Goal: Task Accomplishment & Management: Manage account settings

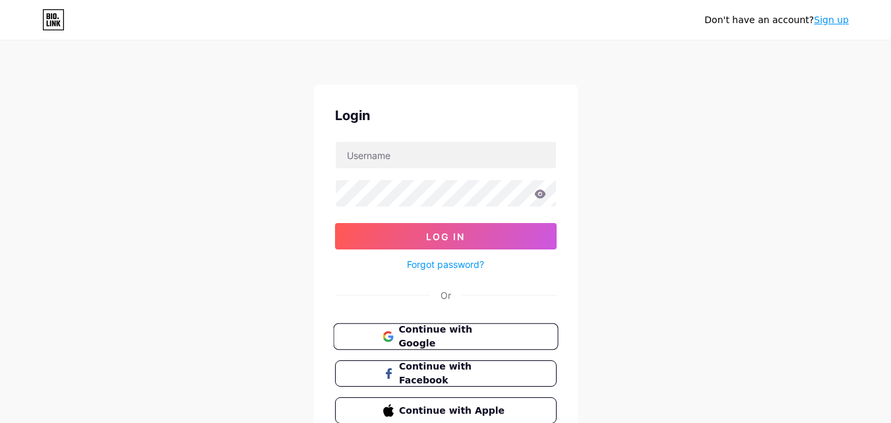
click at [411, 342] on span "Continue with Google" at bounding box center [453, 336] width 110 height 28
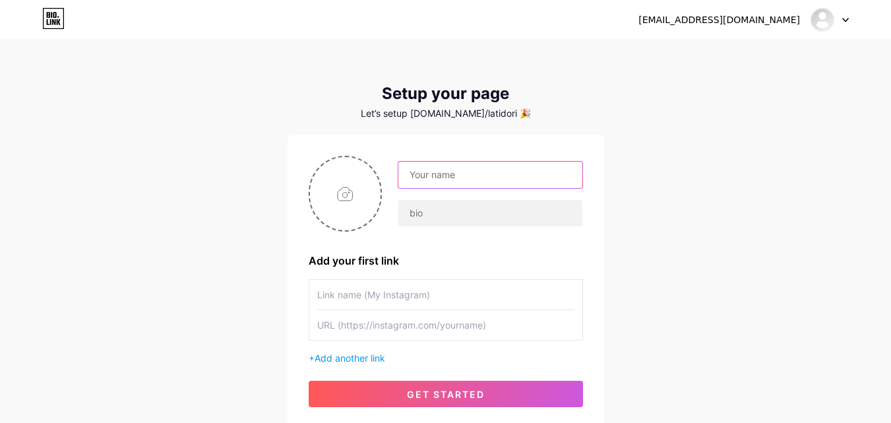
click at [443, 171] on input "text" at bounding box center [489, 175] width 183 height 26
type input "s"
type input "EcoClub San [PERSON_NAME]"
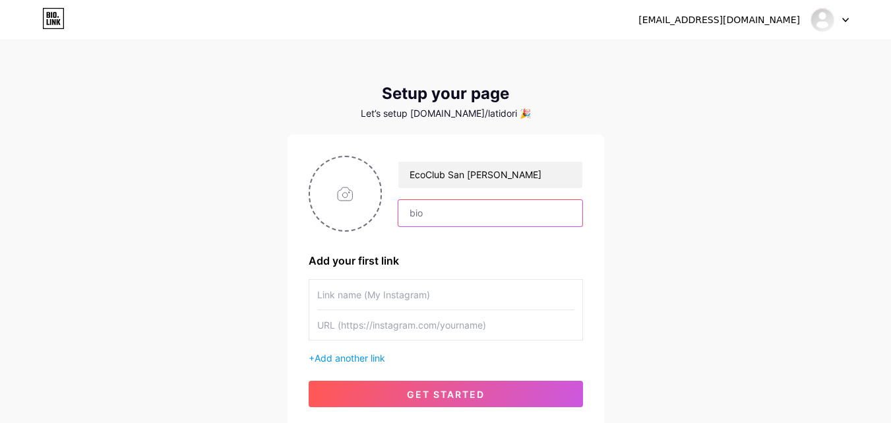
click at [426, 217] on input "text" at bounding box center [489, 213] width 183 height 26
paste input "ESCUELA ECOLÓGICA DE SABERES TRADICIONALES"
type input "Escuela Ecológica de Saberes Tradicionales"
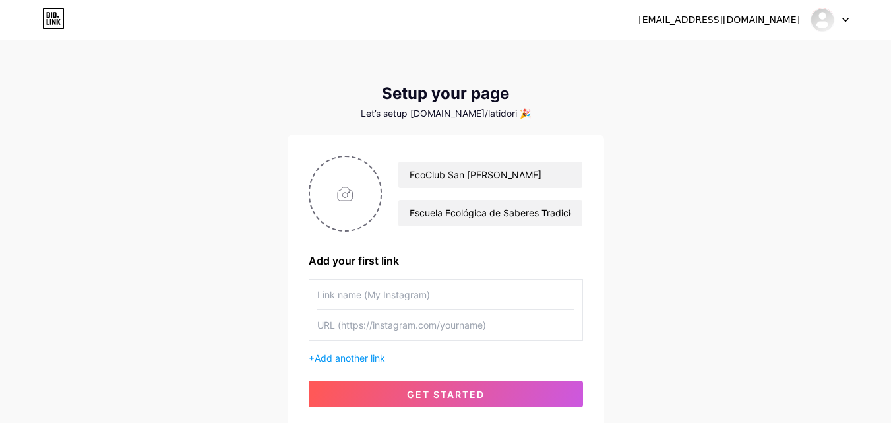
click at [358, 297] on input "text" at bounding box center [445, 295] width 257 height 30
paste input "[URL][DOMAIN_NAME]"
type input "[URL][DOMAIN_NAME]"
click at [427, 326] on input "text" at bounding box center [445, 325] width 257 height 30
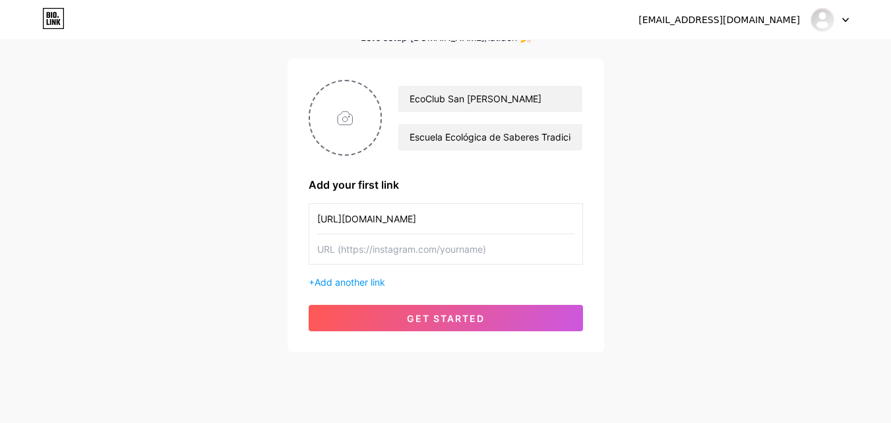
scroll to position [100, 0]
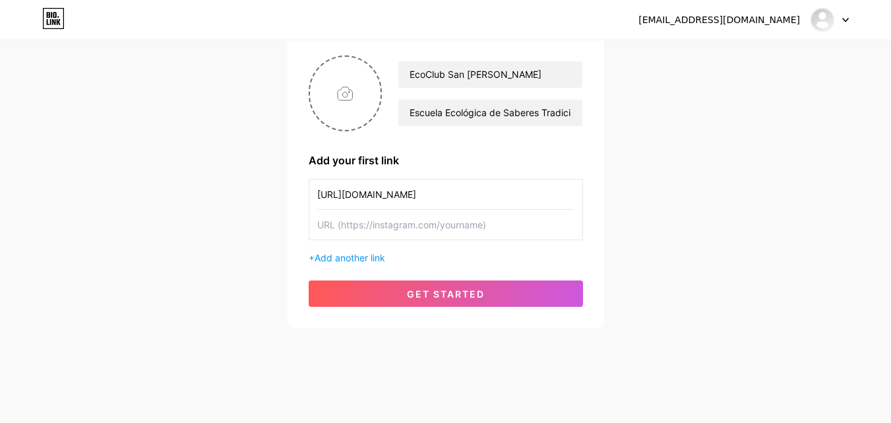
drag, startPoint x: 549, startPoint y: 193, endPoint x: 271, endPoint y: 200, distance: 278.4
click at [271, 200] on div "[EMAIL_ADDRESS][DOMAIN_NAME] Dashboard Logout Setup your page Let’s setup [DOMA…" at bounding box center [445, 135] width 891 height 470
paste input "[URL][DOMAIN_NAME]"
type input "[URL][DOMAIN_NAME]"
click at [355, 233] on input "text" at bounding box center [445, 225] width 257 height 30
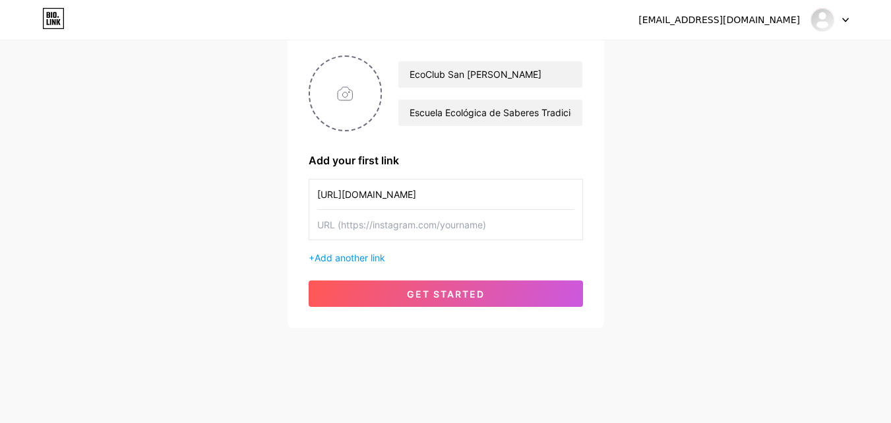
paste input "[DOMAIN_NAME]"
type input "[DOMAIN_NAME]"
click at [348, 257] on span "Add another link" at bounding box center [350, 257] width 71 height 11
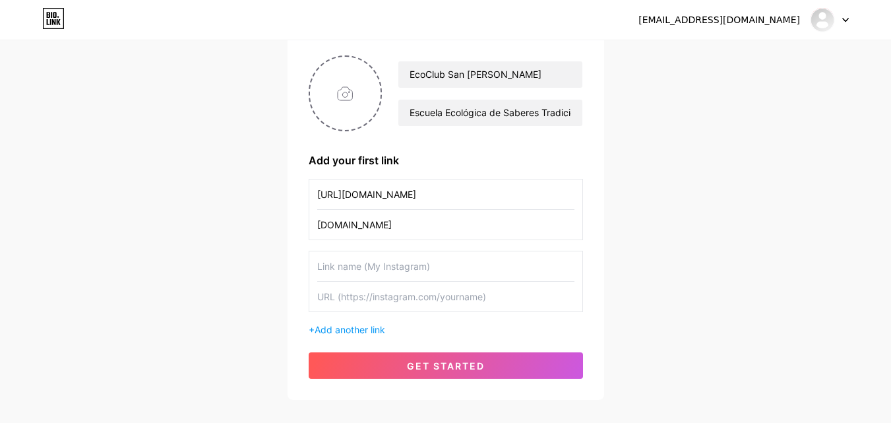
click at [370, 260] on input "text" at bounding box center [445, 266] width 257 height 30
drag, startPoint x: 545, startPoint y: 190, endPoint x: 294, endPoint y: 198, distance: 251.4
click at [294, 198] on div "EcoClub San [PERSON_NAME] Escuela Ecológica de Saberes Tradicionales Add your f…" at bounding box center [446, 216] width 317 height 365
click at [380, 264] on input "text" at bounding box center [445, 266] width 257 height 30
drag, startPoint x: 374, startPoint y: 202, endPoint x: 308, endPoint y: 192, distance: 66.7
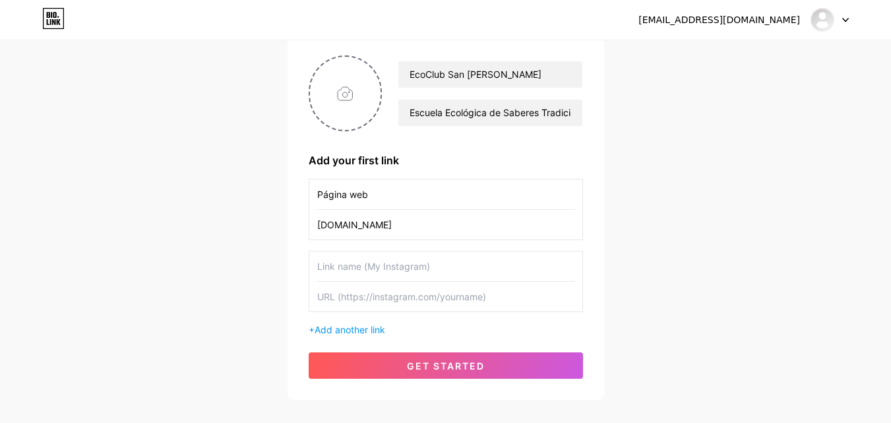
click at [309, 192] on div "Página web [DOMAIN_NAME]" at bounding box center [446, 209] width 274 height 61
type input "Sonidos del Pailón - página web"
click at [337, 272] on input "text" at bounding box center [445, 266] width 257 height 30
paste input "[URL][DOMAIN_NAME]"
type input "[URL][DOMAIN_NAME]"
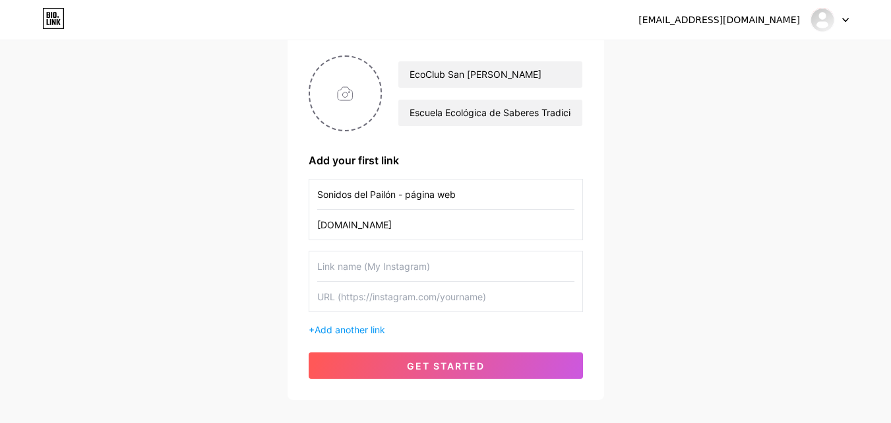
scroll to position [0, 0]
click at [479, 303] on input "text" at bounding box center [445, 297] width 257 height 30
paste input "[URL][DOMAIN_NAME]"
type input "[URL][DOMAIN_NAME]"
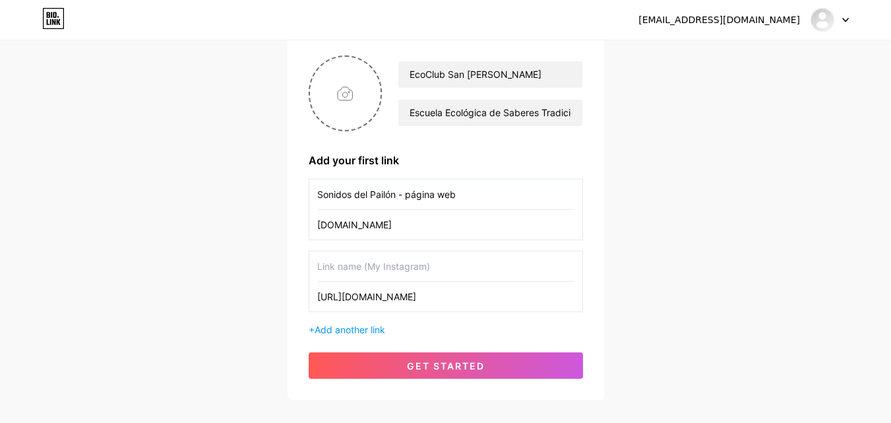
scroll to position [0, 0]
click at [445, 266] on input "text" at bounding box center [445, 266] width 257 height 30
type input "V"
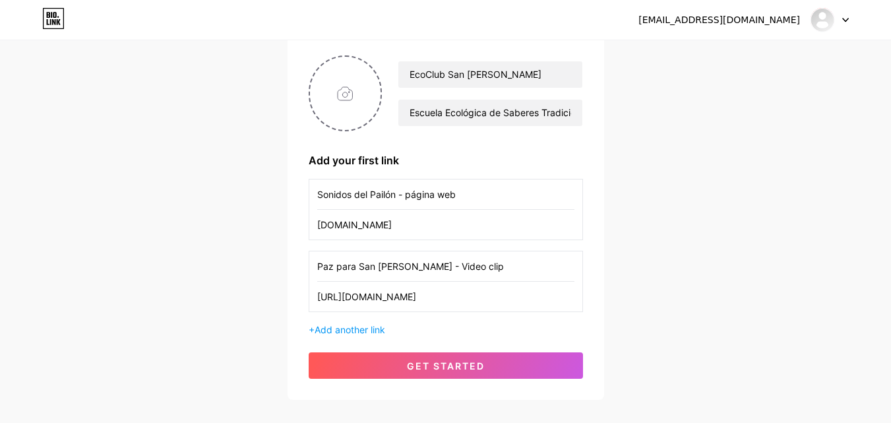
click at [454, 269] on input "Paz para San [PERSON_NAME] - Video clip" at bounding box center [445, 266] width 257 height 30
click at [469, 270] on input "Paz para San [PERSON_NAME] - VideoClip" at bounding box center [445, 266] width 257 height 30
click at [446, 268] on input "Paz para San [PERSON_NAME] - VideoClip" at bounding box center [445, 266] width 257 height 30
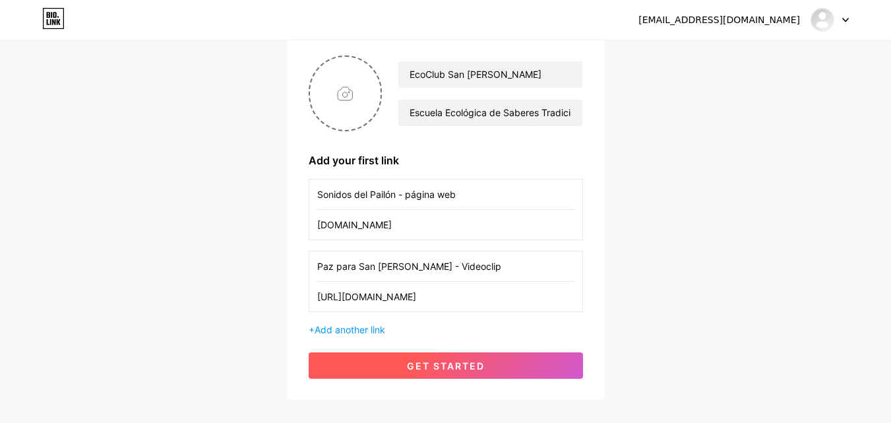
type input "Paz para San [PERSON_NAME] - Videoclip"
click at [409, 371] on button "get started" at bounding box center [446, 365] width 274 height 26
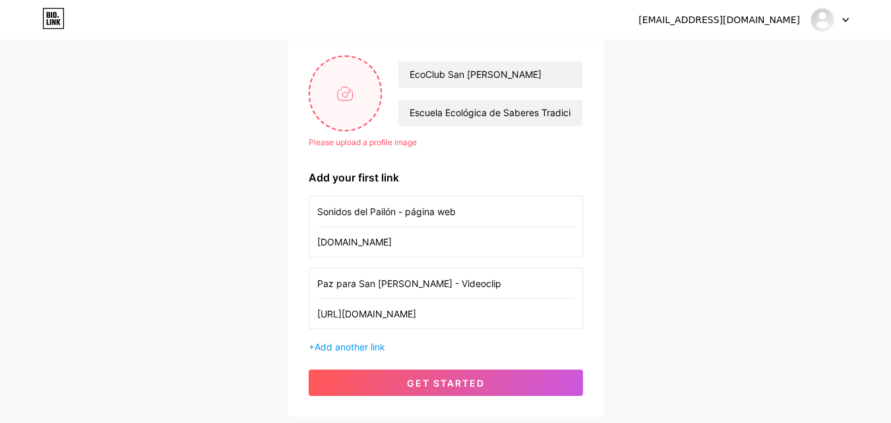
click at [340, 105] on input "file" at bounding box center [345, 93] width 71 height 73
click at [343, 348] on span "Add another link" at bounding box center [350, 346] width 71 height 11
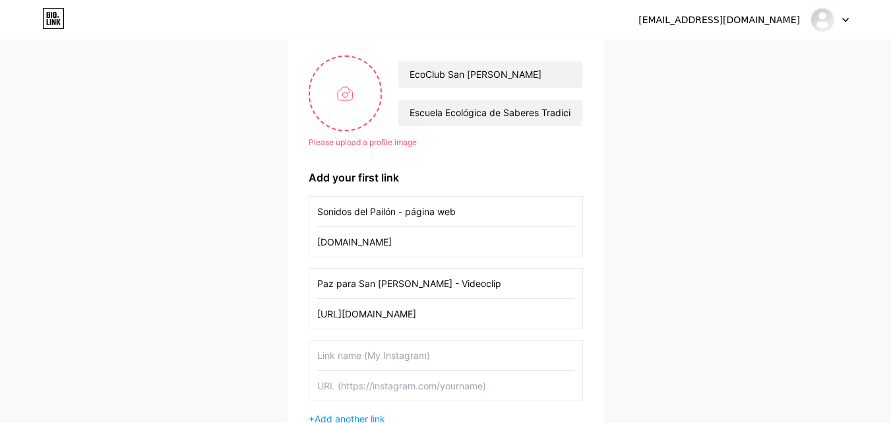
drag, startPoint x: 343, startPoint y: 348, endPoint x: 349, endPoint y: 351, distance: 6.8
click at [349, 351] on input "text" at bounding box center [445, 355] width 257 height 30
click at [357, 384] on input "text" at bounding box center [445, 386] width 257 height 30
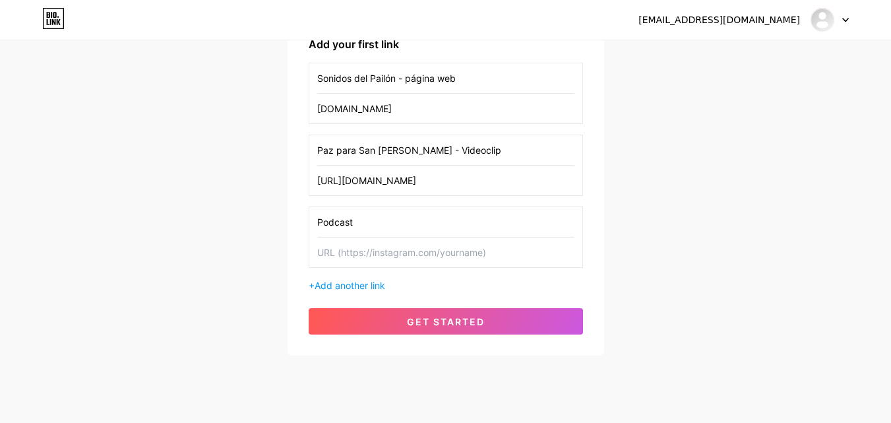
scroll to position [235, 0]
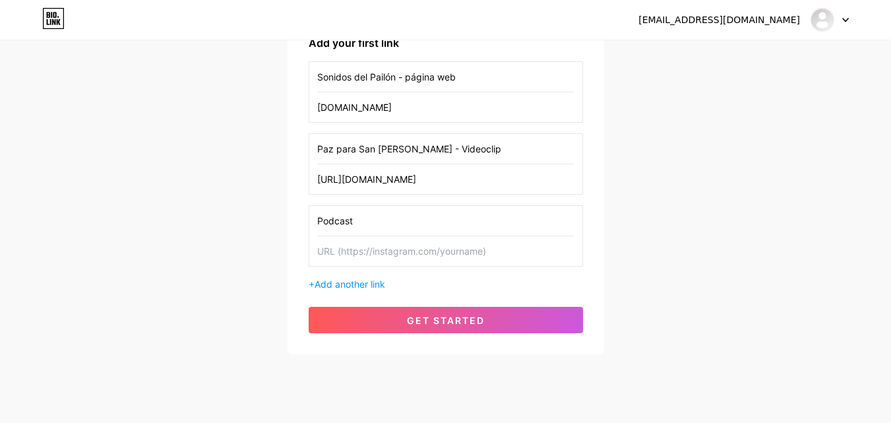
click at [385, 222] on input "Podcast" at bounding box center [445, 221] width 257 height 30
click at [317, 221] on input "Podcast" at bounding box center [445, 221] width 257 height 30
type input "Encuentro de Palenques afroecuatoriano - Podcast"
click at [373, 247] on input "text" at bounding box center [445, 251] width 257 height 30
paste input "[URL][DOMAIN_NAME]"
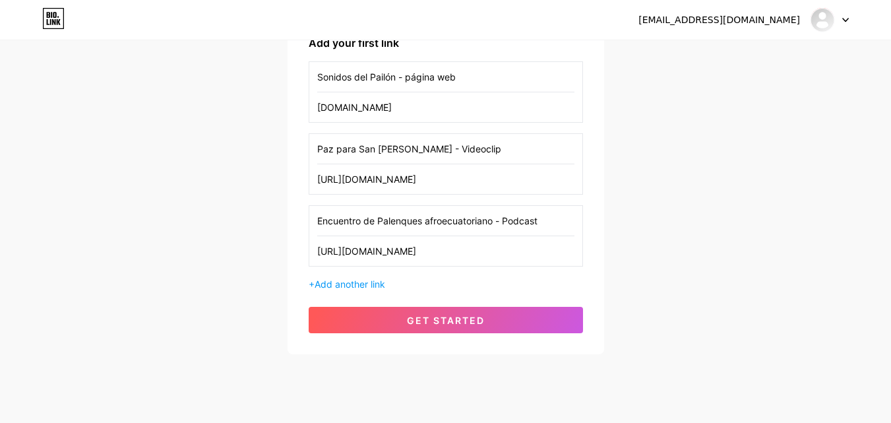
scroll to position [0, 273]
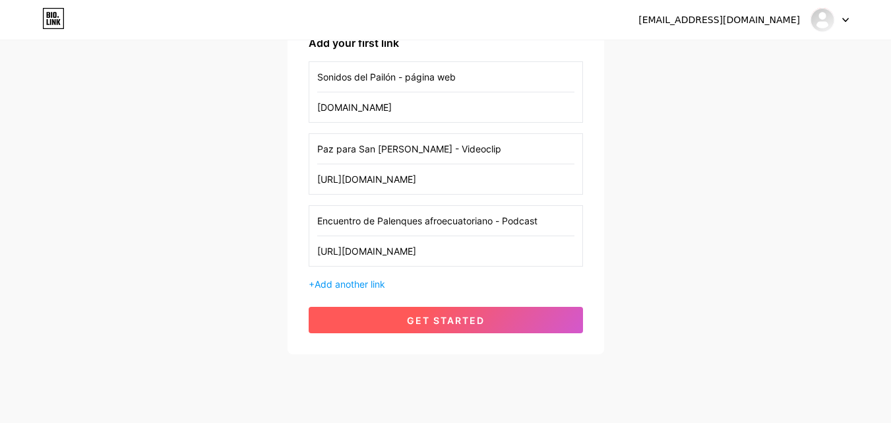
type input "[URL][DOMAIN_NAME]"
click at [415, 321] on span "get started" at bounding box center [446, 320] width 78 height 11
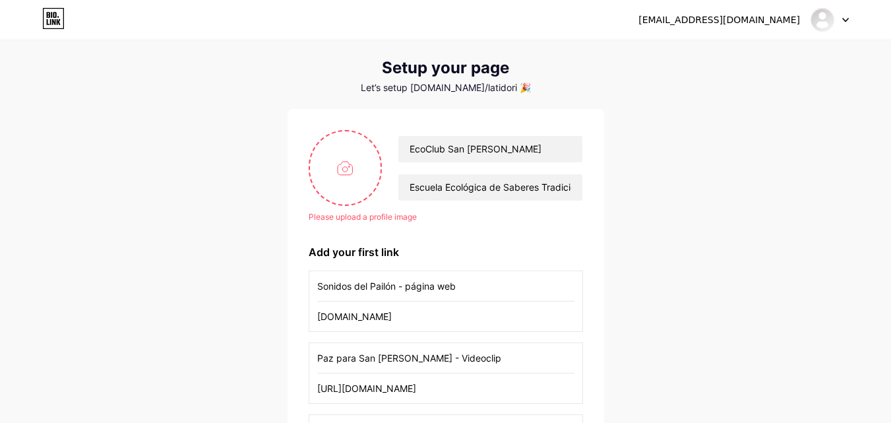
scroll to position [23, 0]
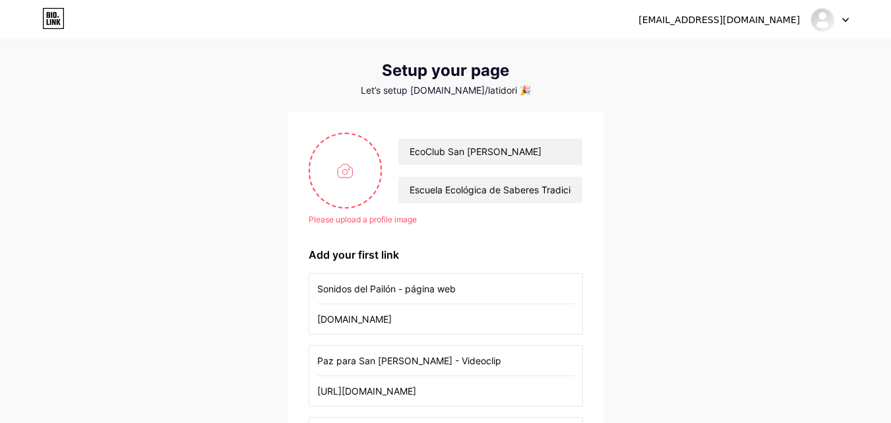
type input "C:\fakepath\logo ecoclub.jpg"
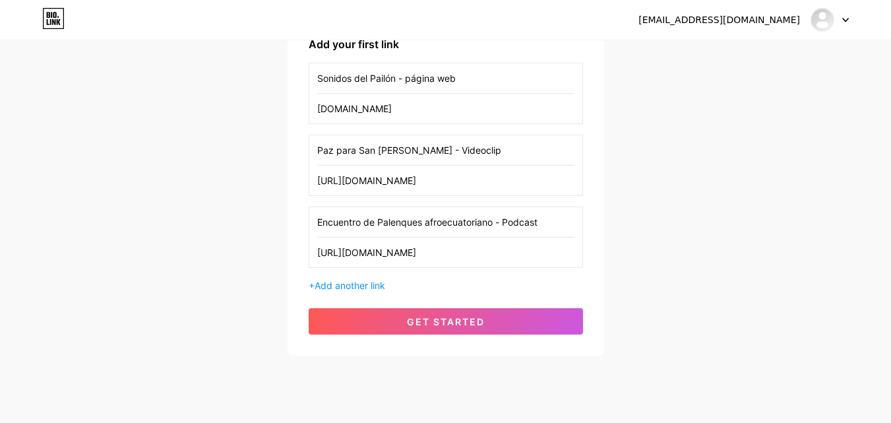
scroll to position [223, 0]
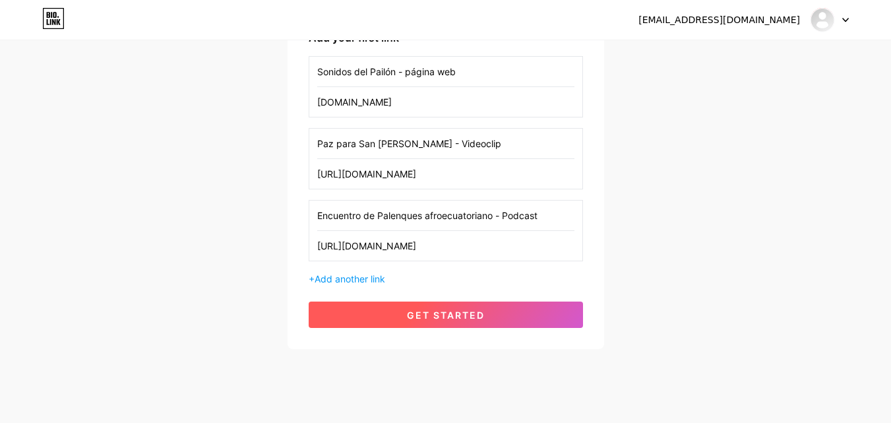
click at [404, 316] on button "get started" at bounding box center [446, 314] width 274 height 26
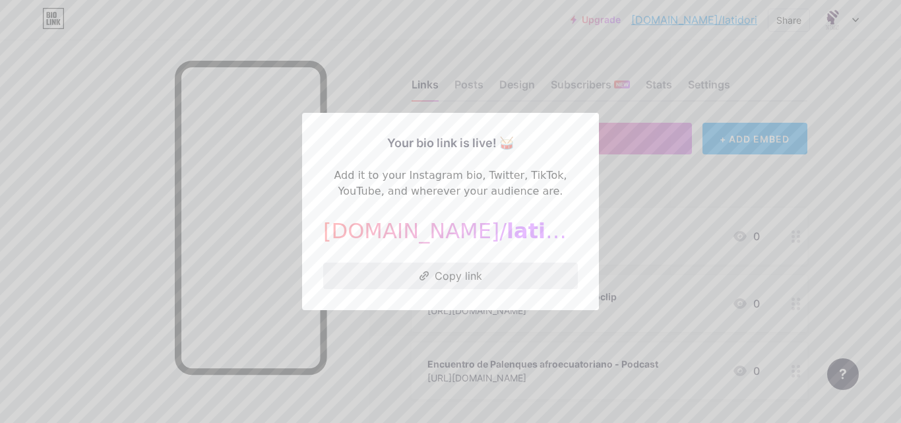
click at [500, 272] on button "Copy link" at bounding box center [450, 275] width 255 height 26
click at [395, 274] on button "Copy link" at bounding box center [450, 275] width 255 height 26
click at [424, 272] on icon at bounding box center [424, 275] width 10 height 9
click at [650, 202] on div at bounding box center [450, 211] width 901 height 423
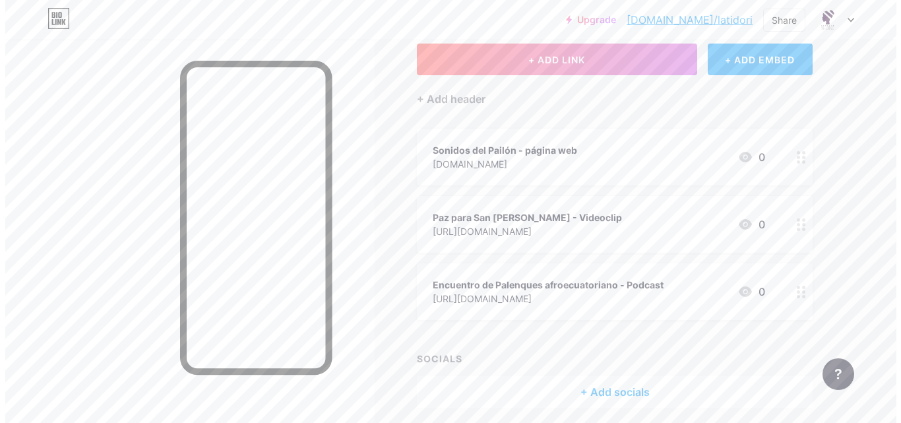
scroll to position [81, 0]
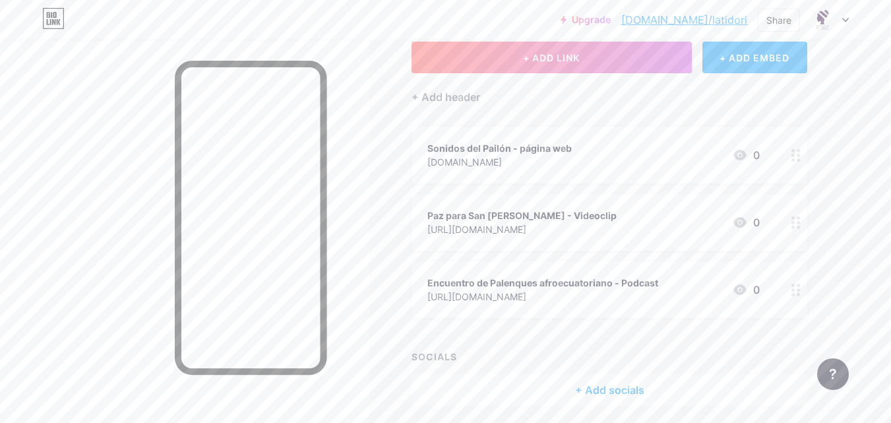
click at [795, 293] on icon at bounding box center [795, 290] width 9 height 13
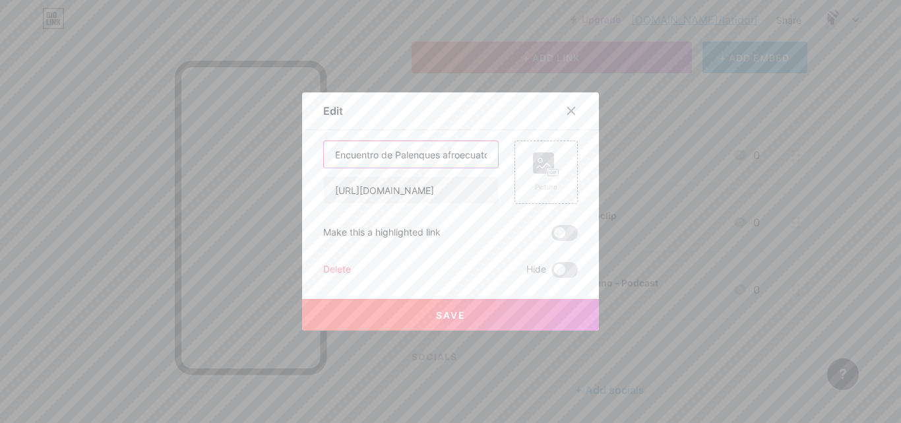
click at [445, 156] on input "Encuentro de Palenques afroecuatoriano - Podcast" at bounding box center [411, 154] width 174 height 26
type input "Encuentro de Palenques afroecuatorianos - Podcast"
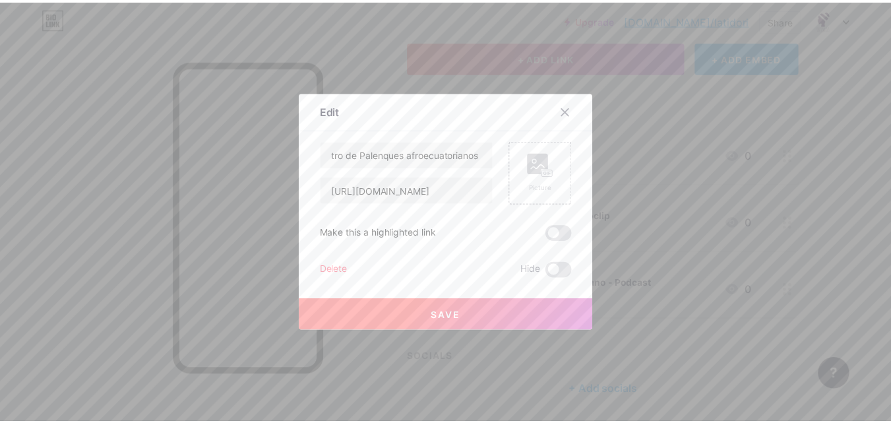
scroll to position [0, 0]
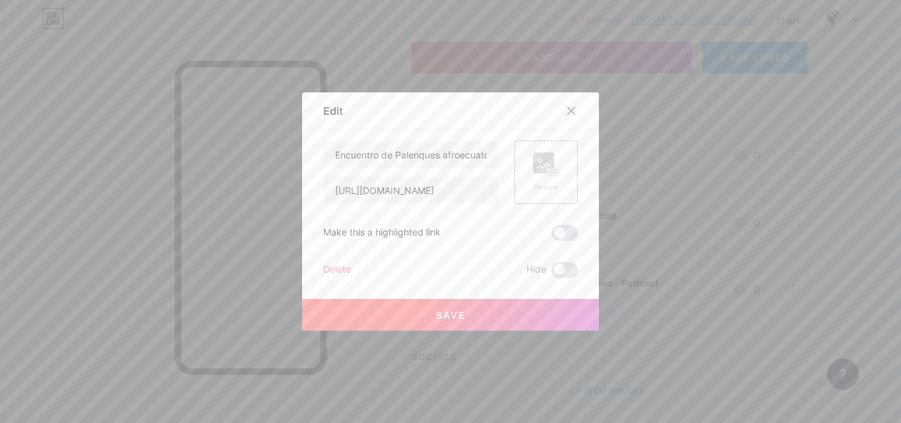
click at [425, 326] on button "Save" at bounding box center [450, 315] width 297 height 32
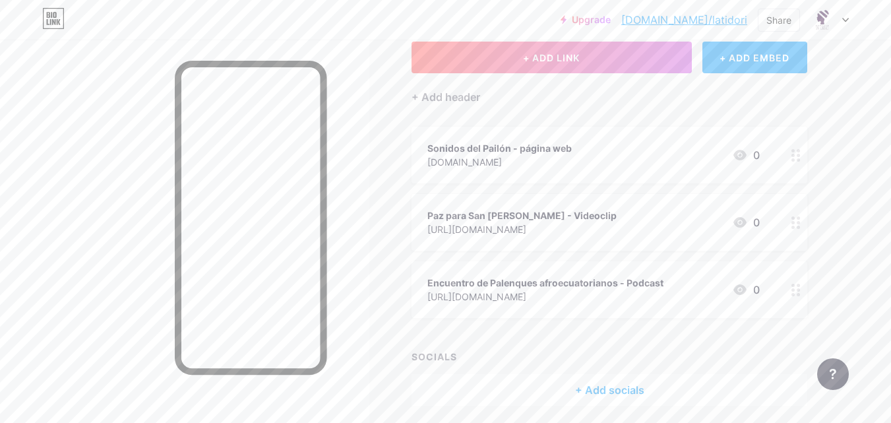
scroll to position [129, 0]
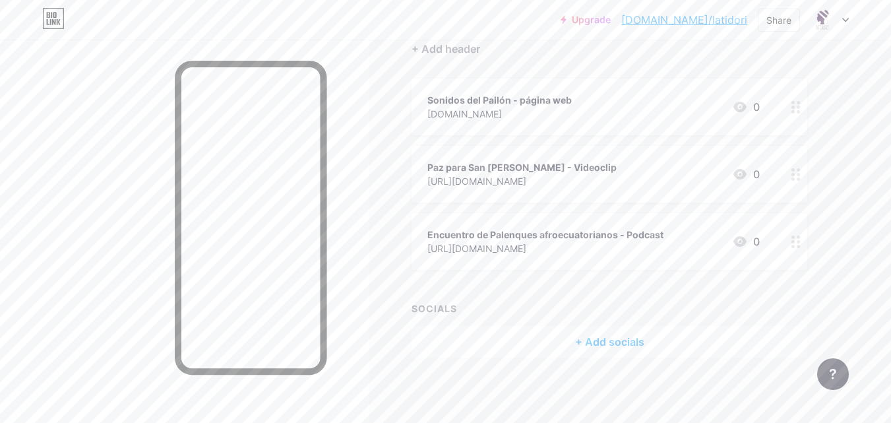
click at [572, 334] on div "+ Add socials" at bounding box center [609, 342] width 396 height 32
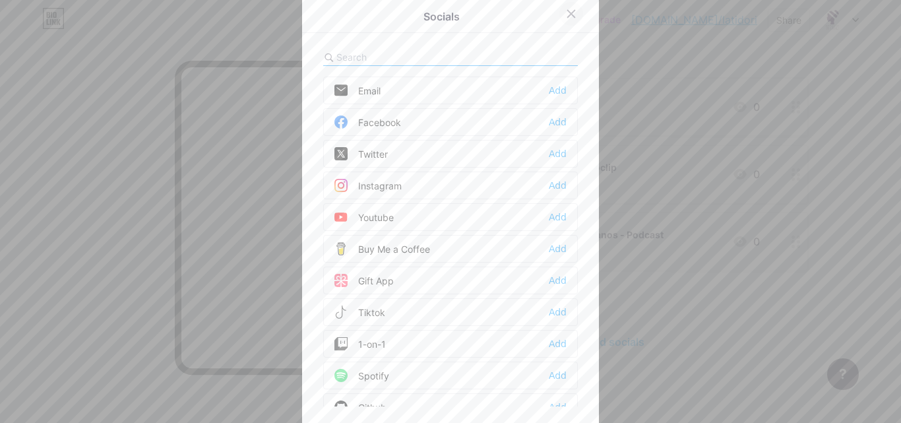
click at [566, 11] on icon at bounding box center [571, 14] width 11 height 11
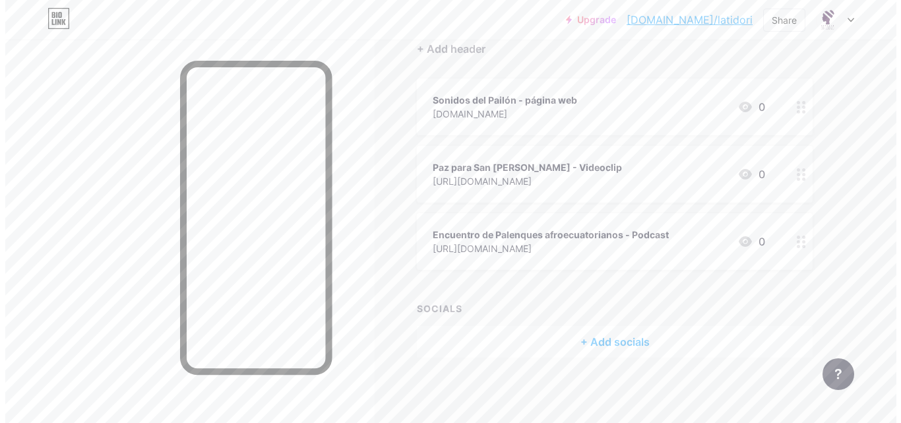
scroll to position [0, 0]
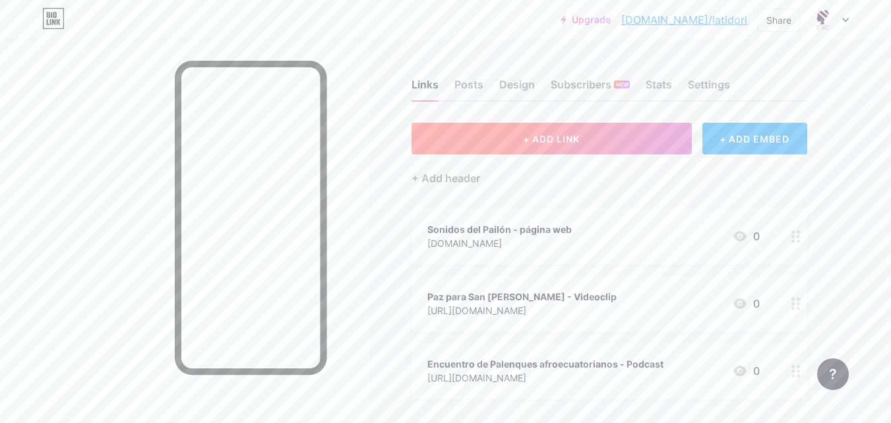
click at [545, 151] on button "+ ADD LINK" at bounding box center [551, 139] width 280 height 32
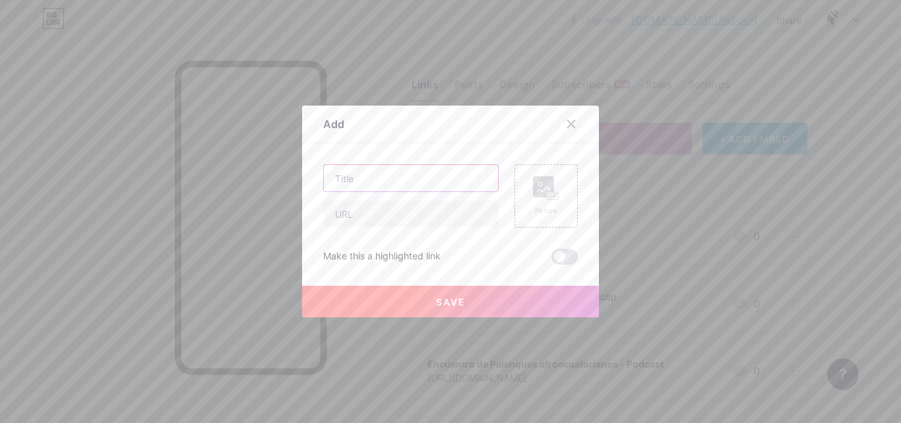
click at [367, 187] on input "text" at bounding box center [411, 178] width 174 height 26
type input "Instagram"
click at [359, 219] on input "text" at bounding box center [411, 213] width 174 height 26
paste input "[URL][DOMAIN_NAME]"
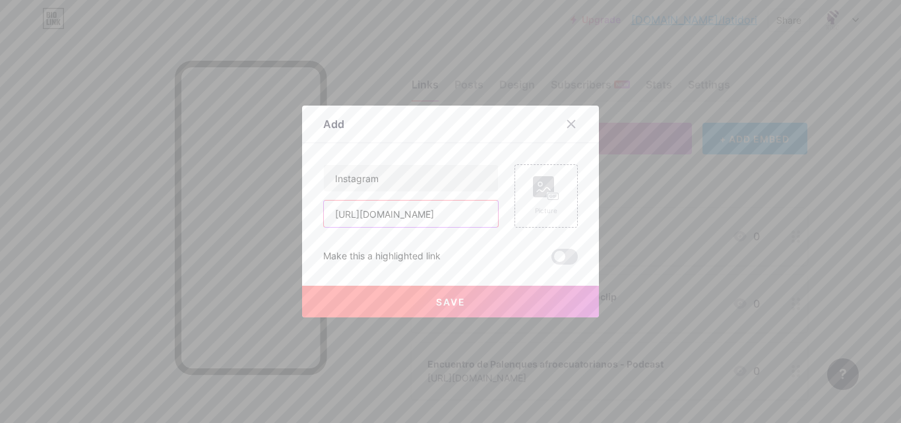
type input "[URL][DOMAIN_NAME]"
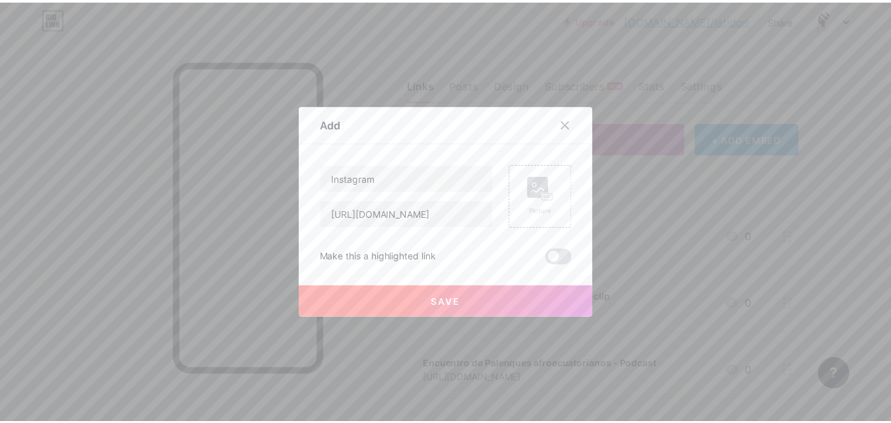
scroll to position [0, 0]
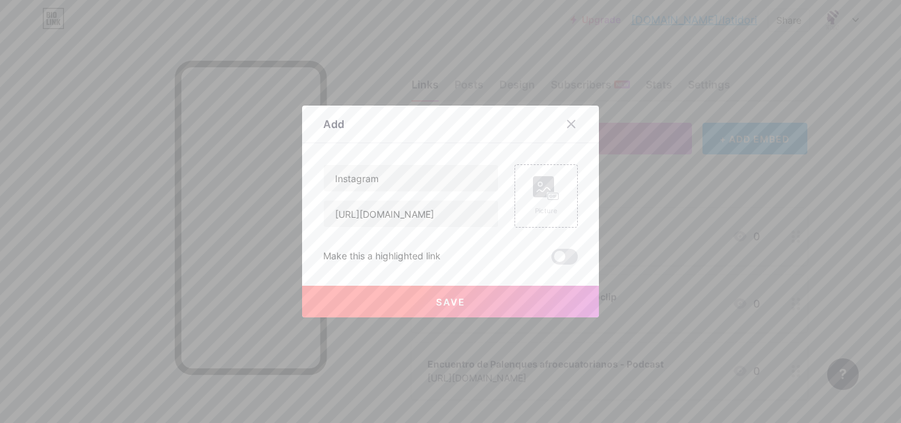
click at [467, 296] on button "Save" at bounding box center [450, 302] width 297 height 32
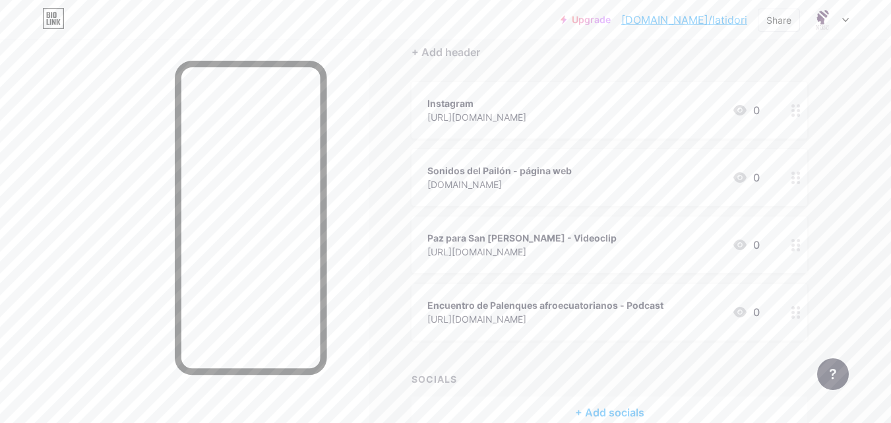
scroll to position [133, 0]
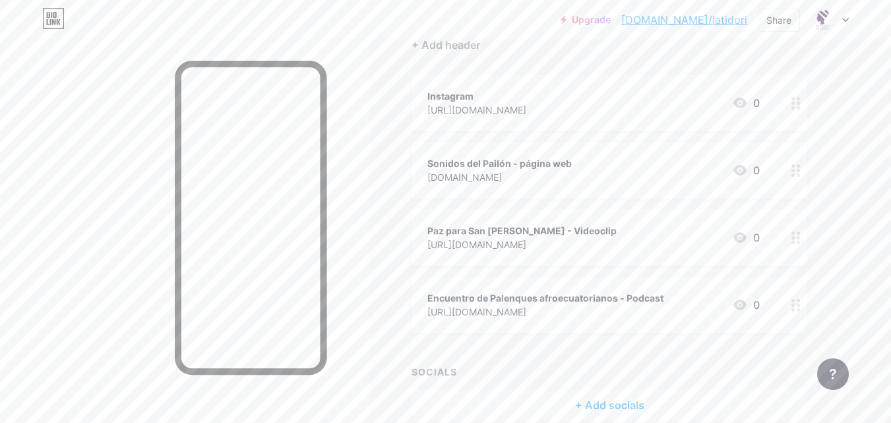
drag, startPoint x: 530, startPoint y: 84, endPoint x: 507, endPoint y: 228, distance: 146.1
click at [507, 329] on span "Instagram [URL][DOMAIN_NAME] 0 Sonidos del Pailón - página web [DOMAIN_NAME] 0 …" at bounding box center [609, 204] width 396 height 258
click at [882, 154] on div "Upgrade [DOMAIN_NAME]/latido... [DOMAIN_NAME]/latidori Share Switch accounts Ec…" at bounding box center [445, 177] width 891 height 620
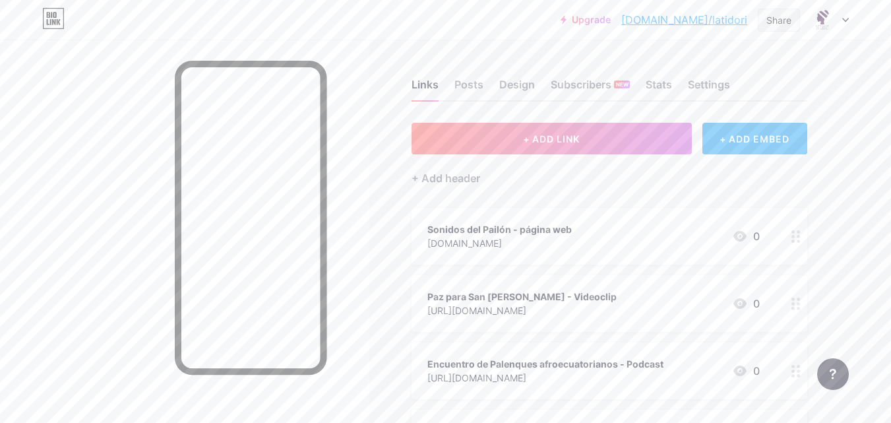
click at [772, 30] on div "Share" at bounding box center [779, 20] width 42 height 23
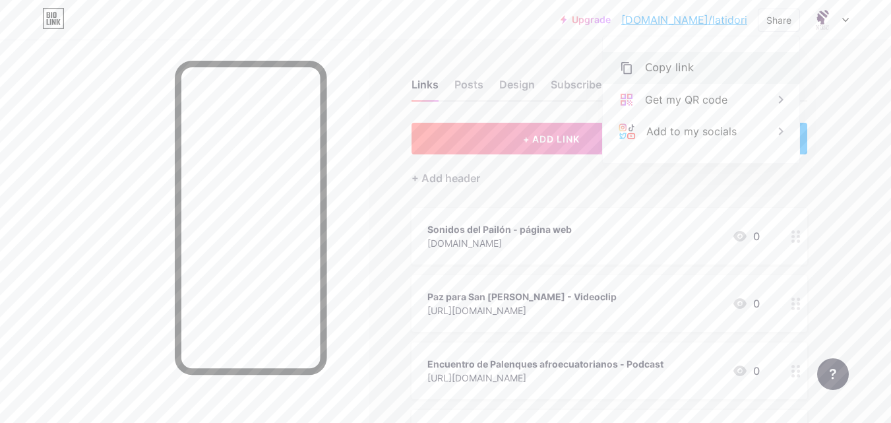
click at [686, 67] on div "Copy link" at bounding box center [669, 68] width 49 height 16
click at [667, 69] on div "Copy link" at bounding box center [669, 68] width 49 height 16
